Goal: Download file/media

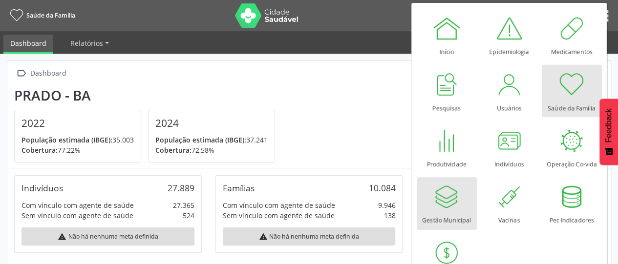
click at [445, 215] on div "Gestão Municipal" at bounding box center [446, 217] width 49 height 13
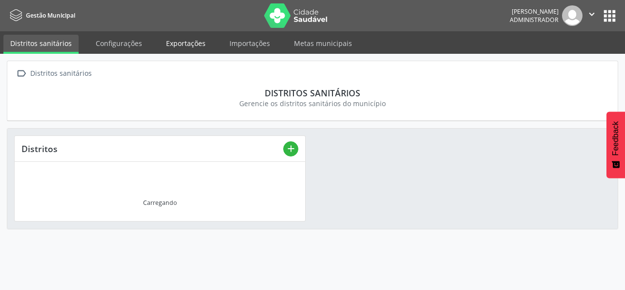
click at [175, 42] on link "Exportações" at bounding box center [185, 43] width 53 height 17
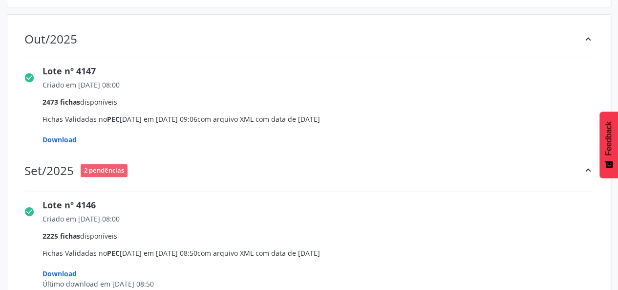
scroll to position [195, 0]
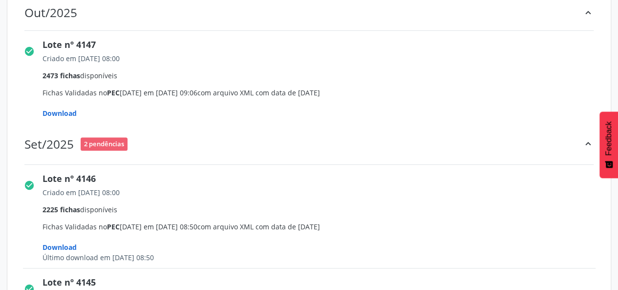
click at [63, 114] on span "Download" at bounding box center [59, 112] width 34 height 9
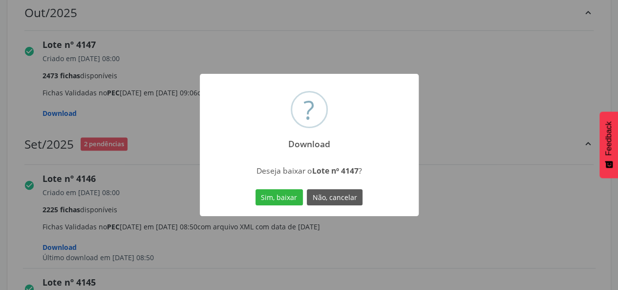
scroll to position [293, 0]
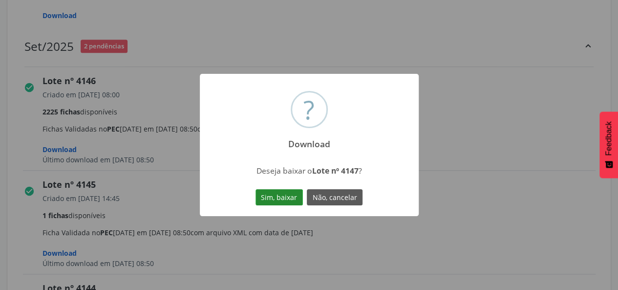
click at [272, 192] on button "Sim, baixar" at bounding box center [278, 197] width 47 height 17
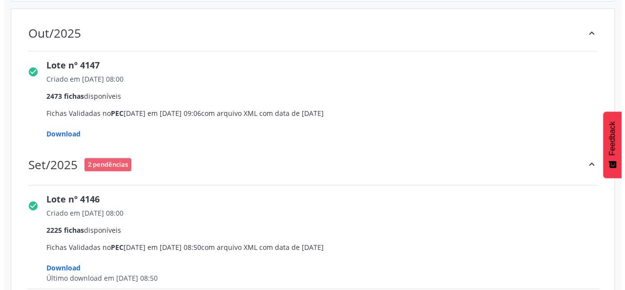
scroll to position [0, 0]
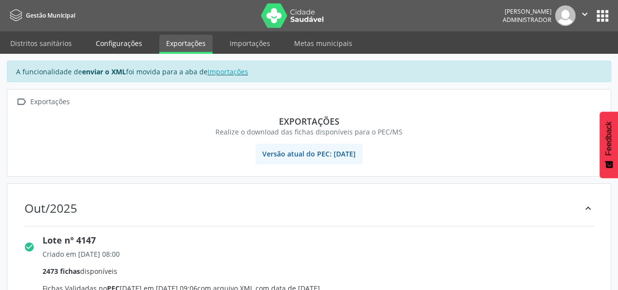
click at [120, 45] on link "Configurações" at bounding box center [119, 43] width 60 height 17
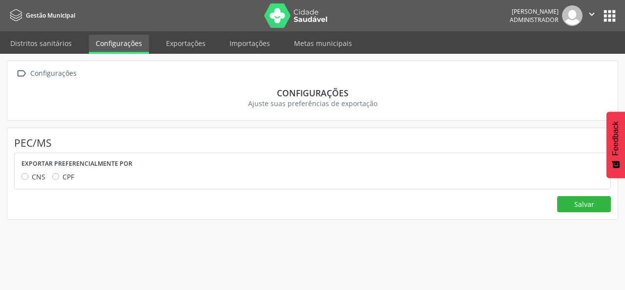
click at [65, 14] on span "Gestão Municipal" at bounding box center [50, 15] width 49 height 8
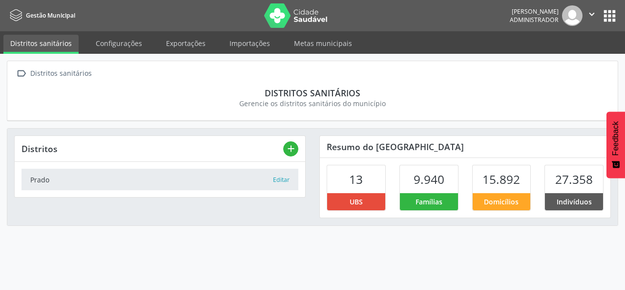
click at [301, 13] on img at bounding box center [295, 15] width 63 height 24
